Goal: Transaction & Acquisition: Book appointment/travel/reservation

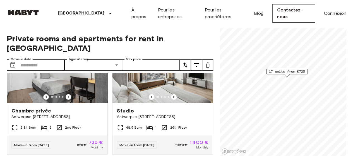
scroll to position [415, 0]
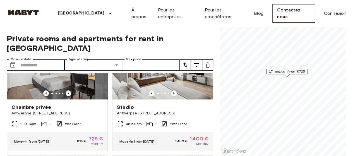
click at [55, 66] on img at bounding box center [57, 65] width 100 height 67
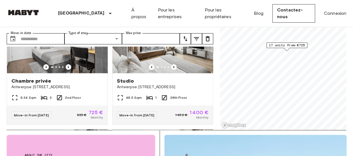
scroll to position [0, 0]
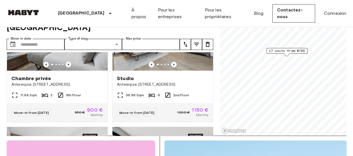
scroll to position [177, 0]
